Goal: Task Accomplishment & Management: Manage account settings

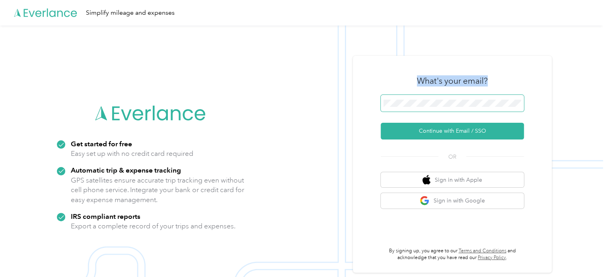
click at [400, 95] on div "What's your email? Continue with Email / SSO OR Sign in with Apple Sign in with…" at bounding box center [452, 164] width 143 height 194
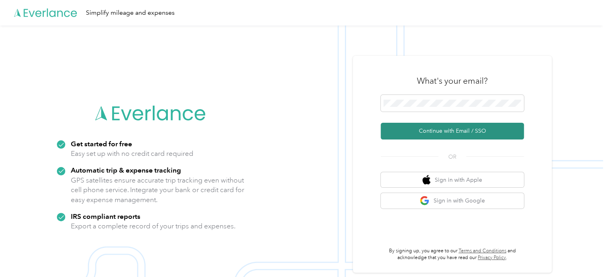
click at [441, 131] on button "Continue with Email / SSO" at bounding box center [452, 131] width 143 height 17
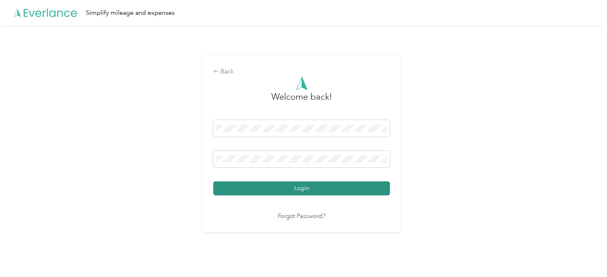
click at [306, 192] on button "Login" at bounding box center [301, 188] width 177 height 14
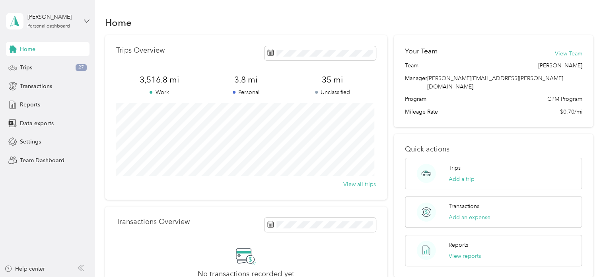
click at [86, 18] on icon at bounding box center [87, 21] width 6 height 6
click at [53, 83] on div "Personal dashboard" at bounding box center [39, 80] width 52 height 8
click at [24, 103] on span "Reports" at bounding box center [30, 104] width 20 height 8
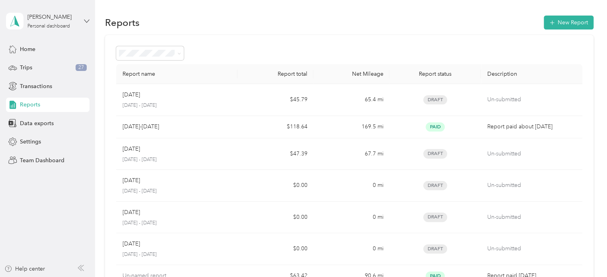
click at [84, 21] on icon at bounding box center [87, 21] width 6 height 6
click at [49, 68] on div "Team dashboard" at bounding box center [135, 66] width 246 height 14
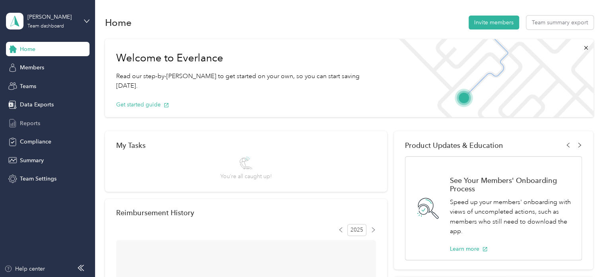
click at [37, 122] on span "Reports" at bounding box center [30, 123] width 20 height 8
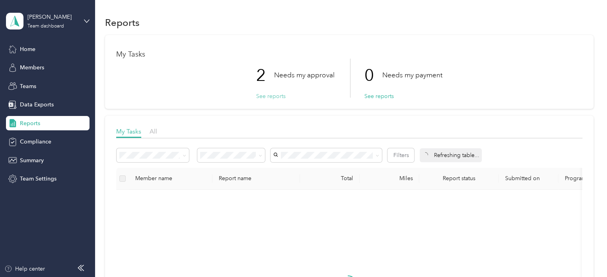
click at [271, 98] on button "See reports" at bounding box center [270, 96] width 29 height 8
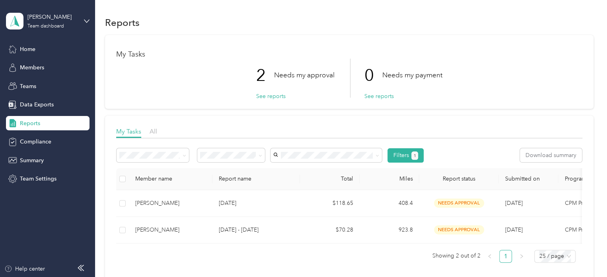
scroll to position [40, 0]
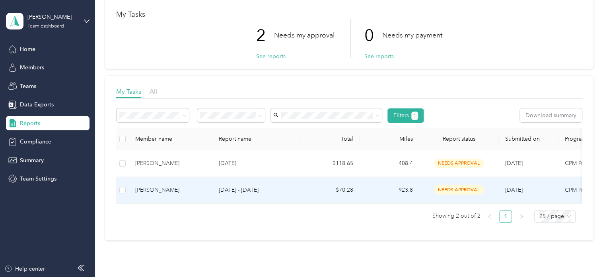
click at [453, 189] on span "needs approval" at bounding box center [459, 189] width 50 height 9
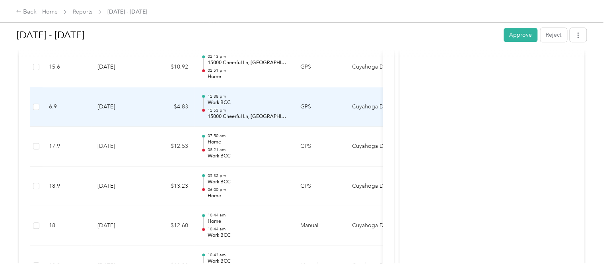
scroll to position [2022, 0]
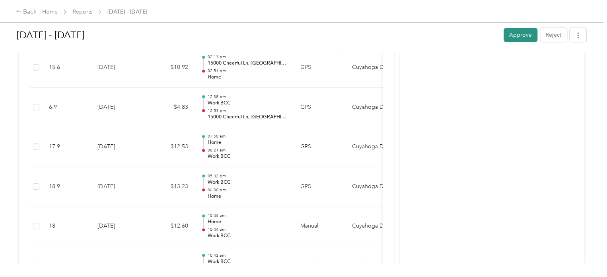
click at [516, 36] on button "Approve" at bounding box center [521, 35] width 34 height 14
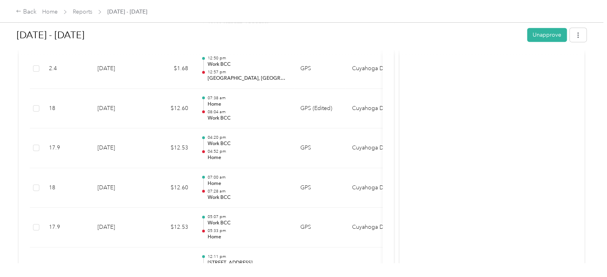
scroll to position [1703, 0]
click at [25, 9] on div "Back" at bounding box center [26, 12] width 21 height 10
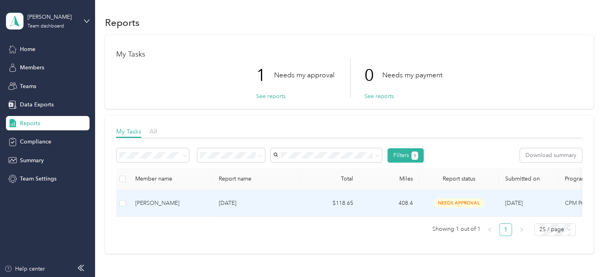
click at [228, 205] on p "[DATE]" at bounding box center [256, 203] width 75 height 9
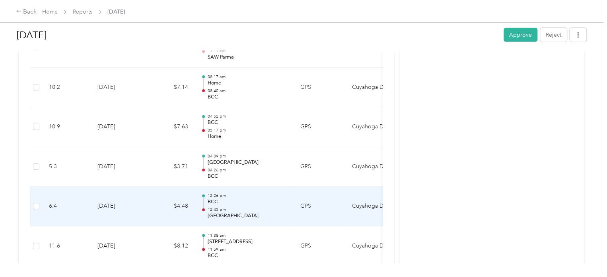
scroll to position [1231, 0]
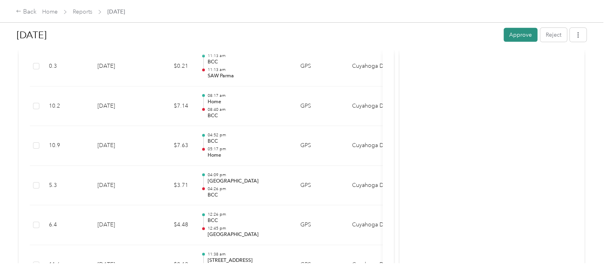
click at [519, 31] on button "Approve" at bounding box center [521, 35] width 34 height 14
click at [21, 11] on icon at bounding box center [19, 11] width 6 height 6
